Goal: Transaction & Acquisition: Subscribe to service/newsletter

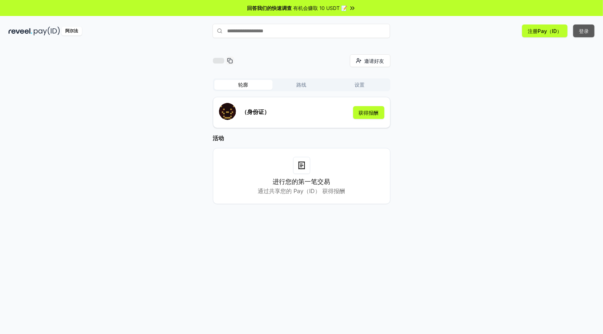
click at [575, 28] on button "登录" at bounding box center [583, 30] width 21 height 13
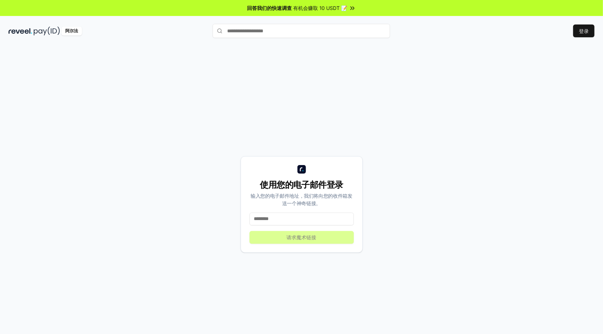
click at [288, 219] on input at bounding box center [302, 219] width 104 height 13
type input "**********"
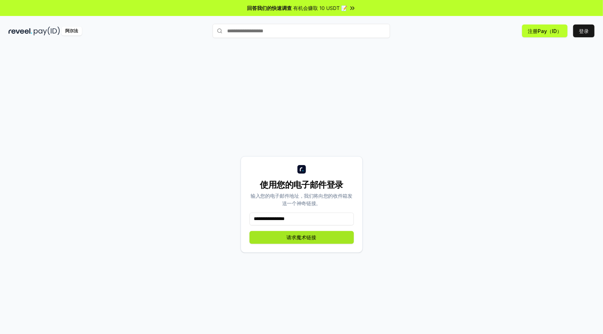
click at [281, 242] on button "请求魔术链接" at bounding box center [302, 237] width 104 height 13
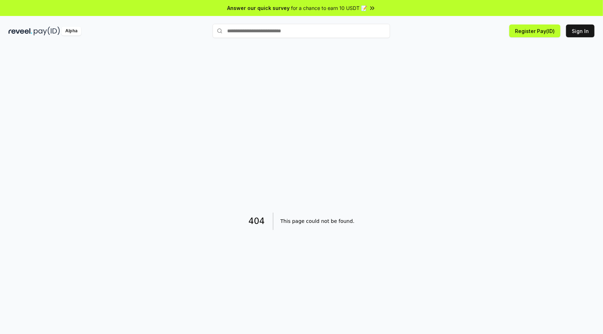
click at [413, 131] on div "404 This page could not be found." at bounding box center [301, 197] width 603 height 314
click at [540, 34] on button "Register Pay(ID)" at bounding box center [534, 30] width 51 height 13
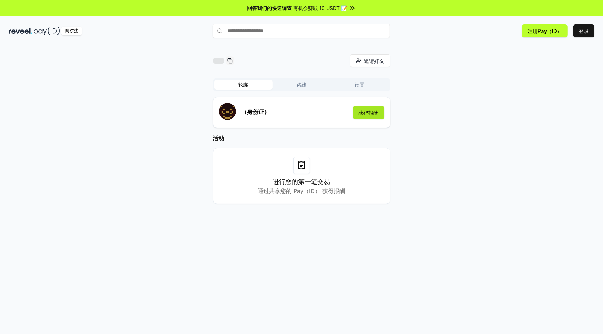
click at [366, 112] on button "获得报酬" at bounding box center [368, 112] width 31 height 13
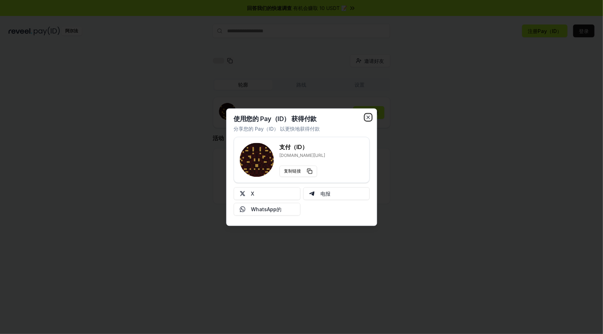
click at [368, 115] on icon "button" at bounding box center [368, 117] width 6 height 6
